Goal: Entertainment & Leisure: Consume media (video, audio)

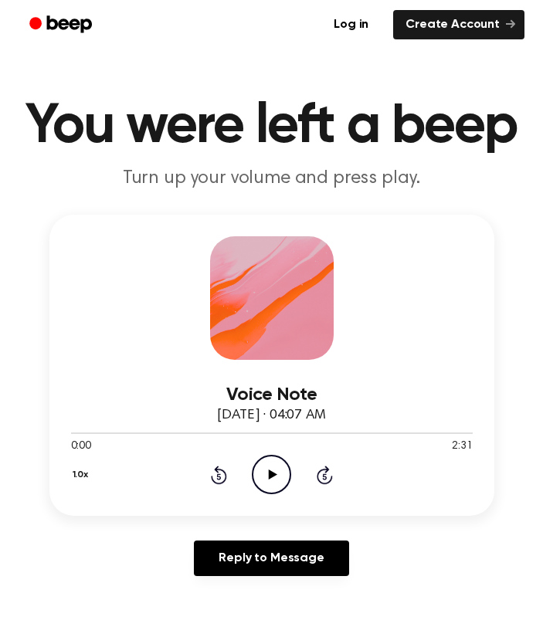
click at [279, 466] on icon "Play Audio" at bounding box center [271, 474] width 39 height 39
click at [274, 475] on icon at bounding box center [271, 474] width 7 height 10
click at [279, 476] on icon "Play Audio" at bounding box center [271, 474] width 39 height 39
click at [273, 479] on icon "Play Audio" at bounding box center [271, 474] width 39 height 39
click at [270, 480] on icon "Play Audio" at bounding box center [271, 474] width 39 height 39
